Goal: Task Accomplishment & Management: Manage account settings

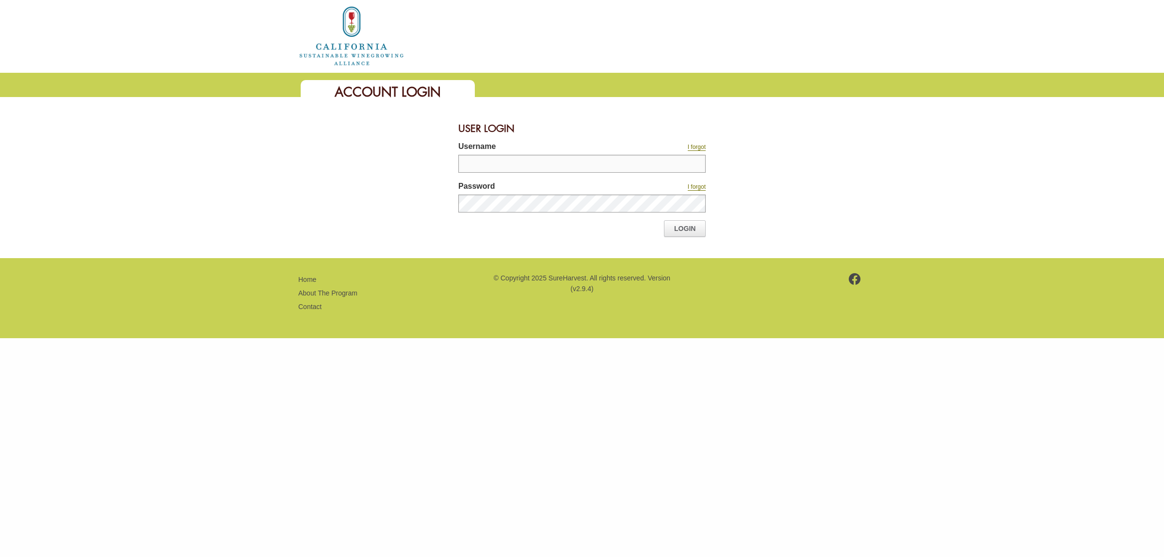
type input "*******"
click at [684, 230] on link "Login" at bounding box center [685, 228] width 42 height 16
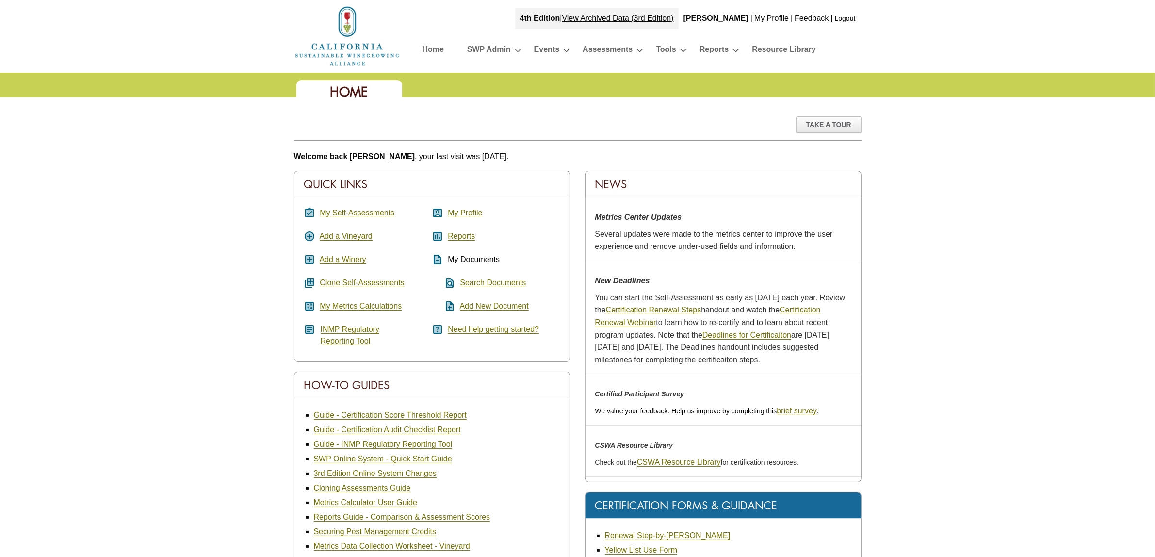
click at [367, 214] on link "My Self-Assessments" at bounding box center [357, 213] width 75 height 9
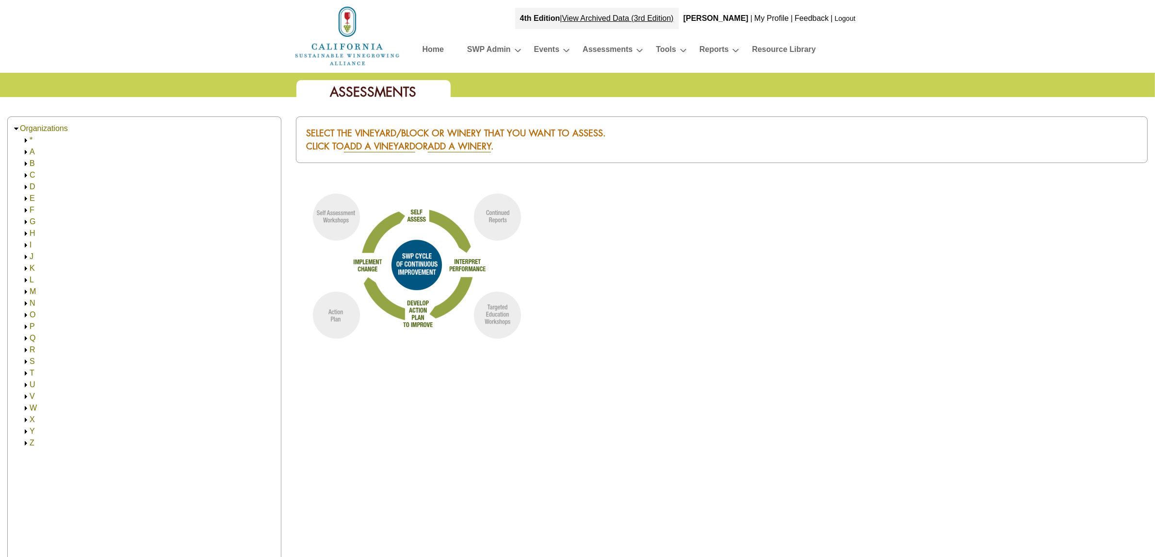
click at [25, 314] on img at bounding box center [25, 314] width 7 height 7
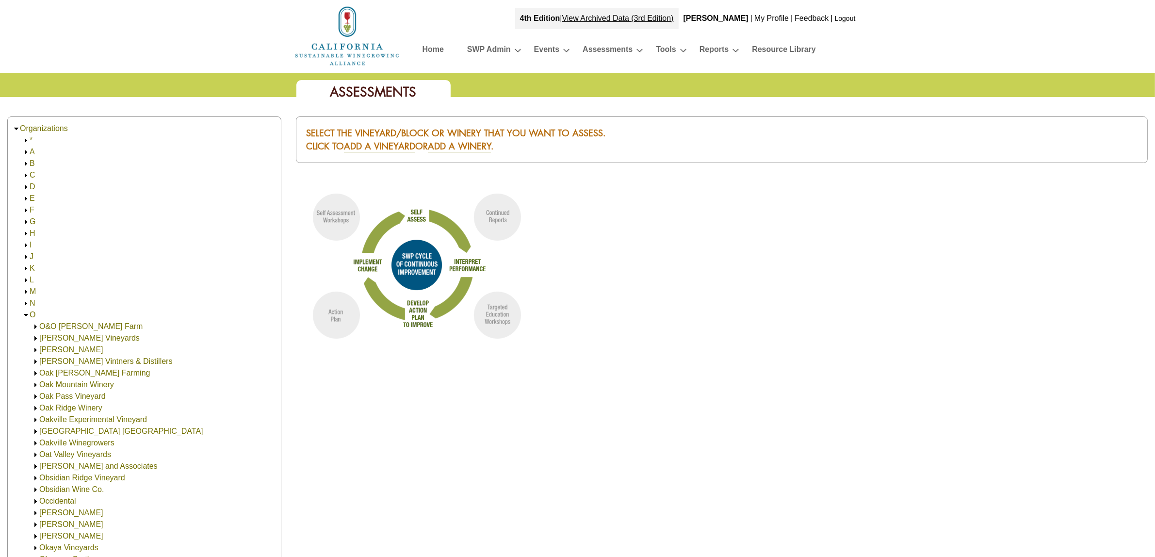
click at [35, 358] on img at bounding box center [35, 361] width 7 height 7
click at [45, 374] on img at bounding box center [45, 373] width 7 height 7
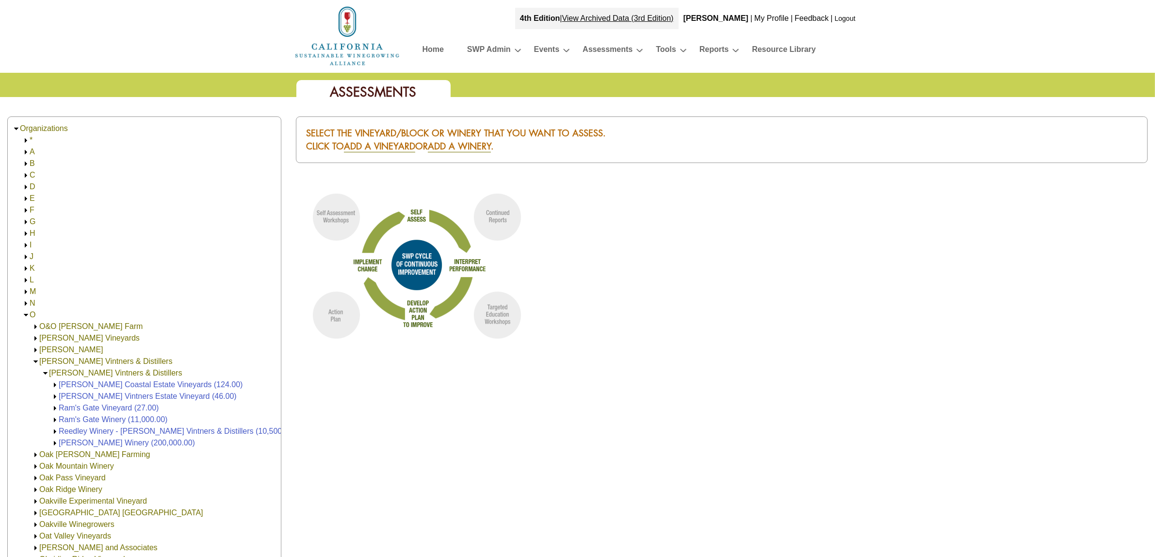
click at [72, 384] on link "[PERSON_NAME] Coastal Estate Vineyards (124.00)" at bounding box center [151, 384] width 184 height 8
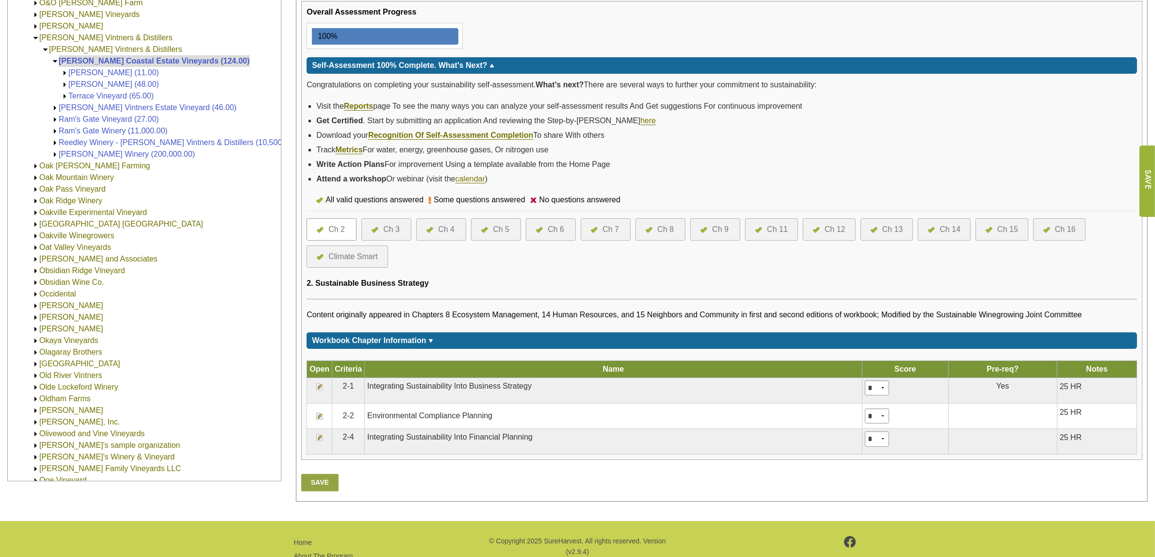
scroll to position [121, 0]
